Goal: Find specific page/section: Find specific page/section

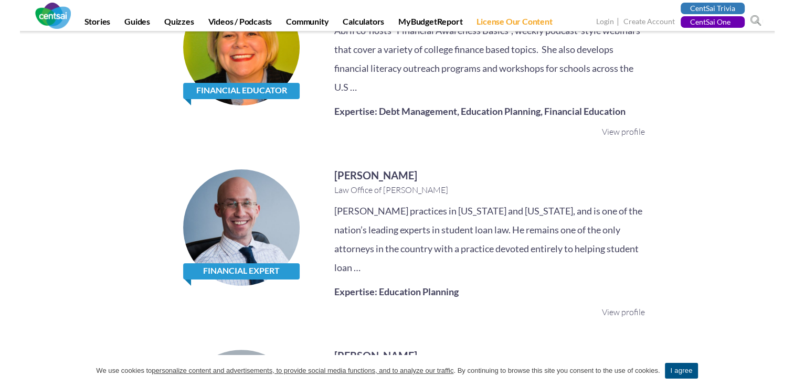
scroll to position [158, 0]
click at [676, 373] on link "I agree" at bounding box center [681, 371] width 33 height 16
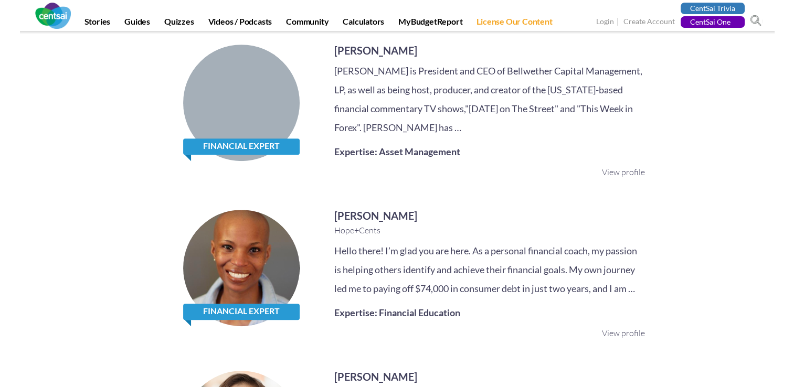
scroll to position [420, 0]
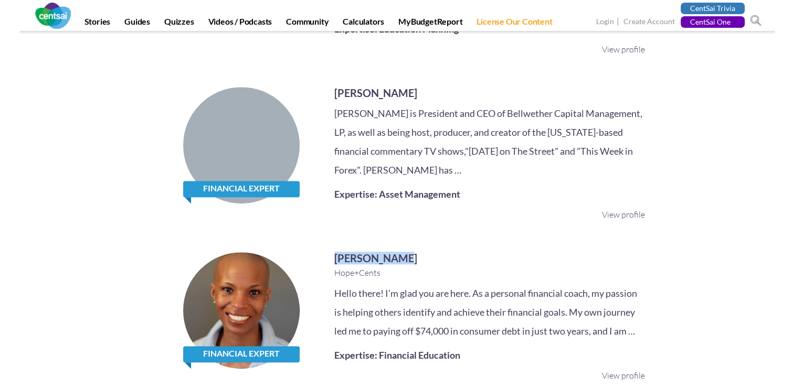
drag, startPoint x: 324, startPoint y: 236, endPoint x: 408, endPoint y: 233, distance: 84.1
drag, startPoint x: 408, startPoint y: 233, endPoint x: 432, endPoint y: 240, distance: 24.6
click at [432, 253] on h3 "[PERSON_NAME]" at bounding box center [489, 259] width 311 height 12
drag, startPoint x: 403, startPoint y: 234, endPoint x: 317, endPoint y: 239, distance: 86.8
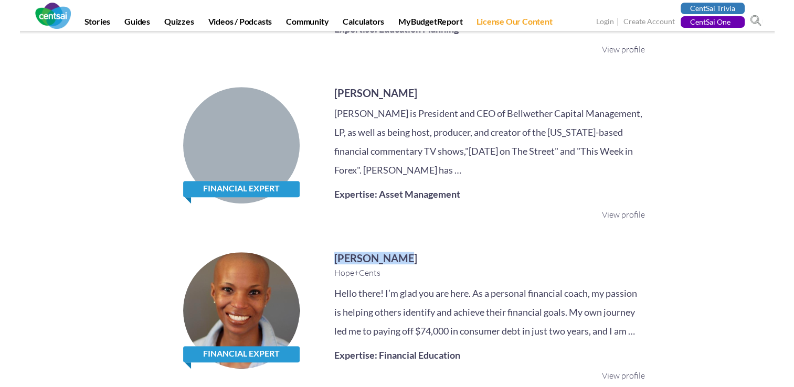
click at [317, 253] on div "Financial Expert [PERSON_NAME] Hope+Cents Hello there! I’m glad you are here. A…" at bounding box center [397, 334] width 496 height 162
drag, startPoint x: 317, startPoint y: 239, endPoint x: 348, endPoint y: 238, distance: 31.5
copy link "[PERSON_NAME]"
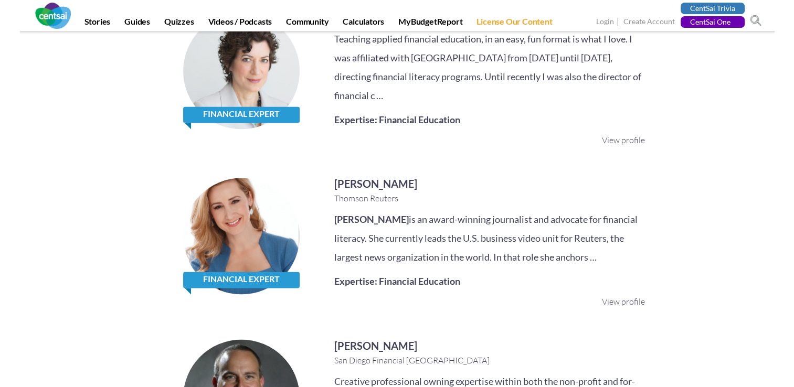
scroll to position [1635, 0]
